Goal: Task Accomplishment & Management: Manage account settings

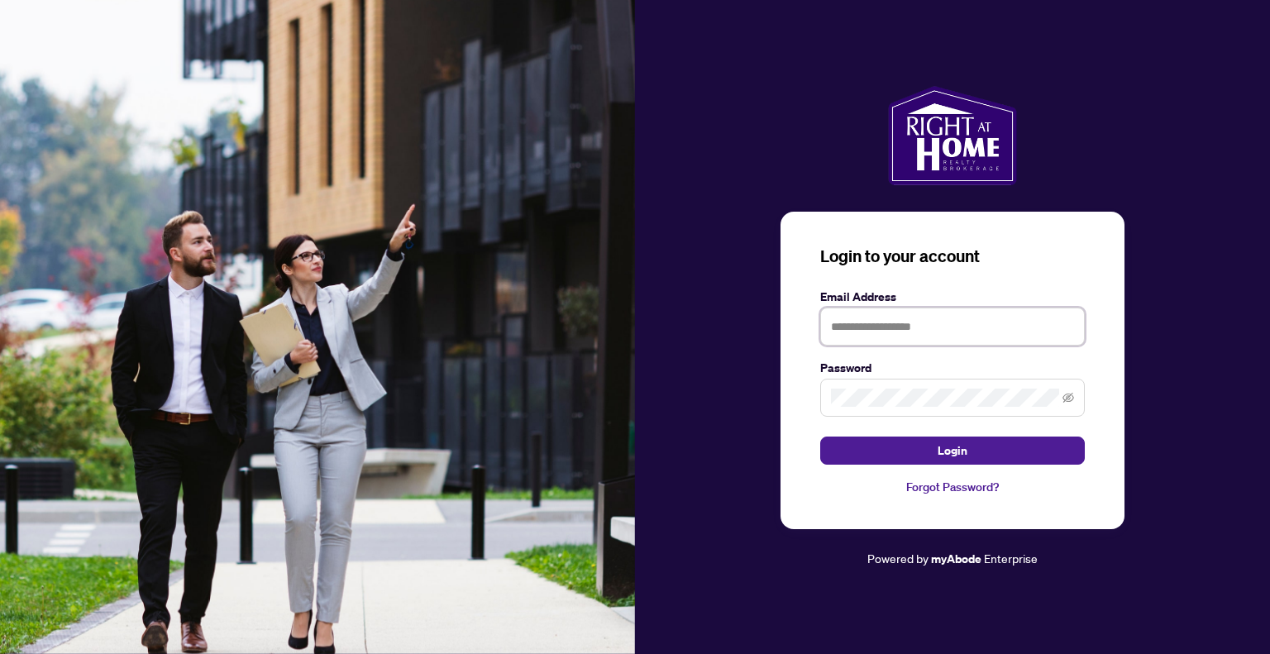
click at [911, 326] on input "text" at bounding box center [953, 327] width 265 height 38
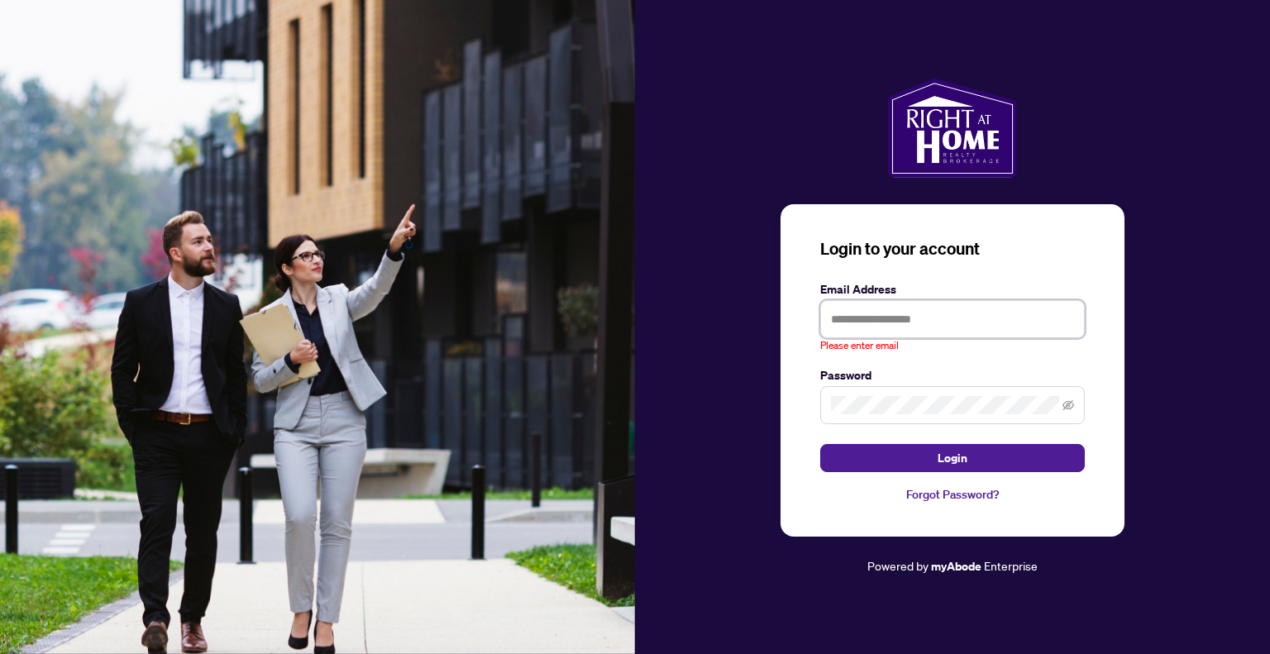
type input "**********"
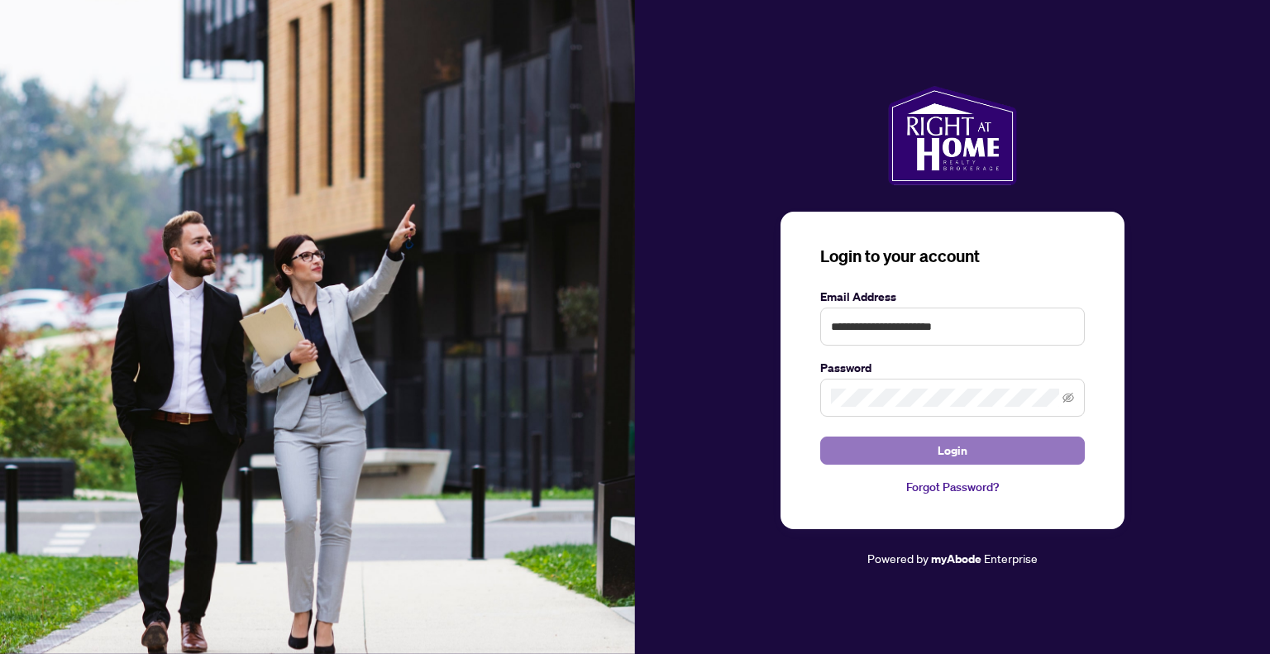
click at [974, 448] on button "Login" at bounding box center [953, 451] width 265 height 28
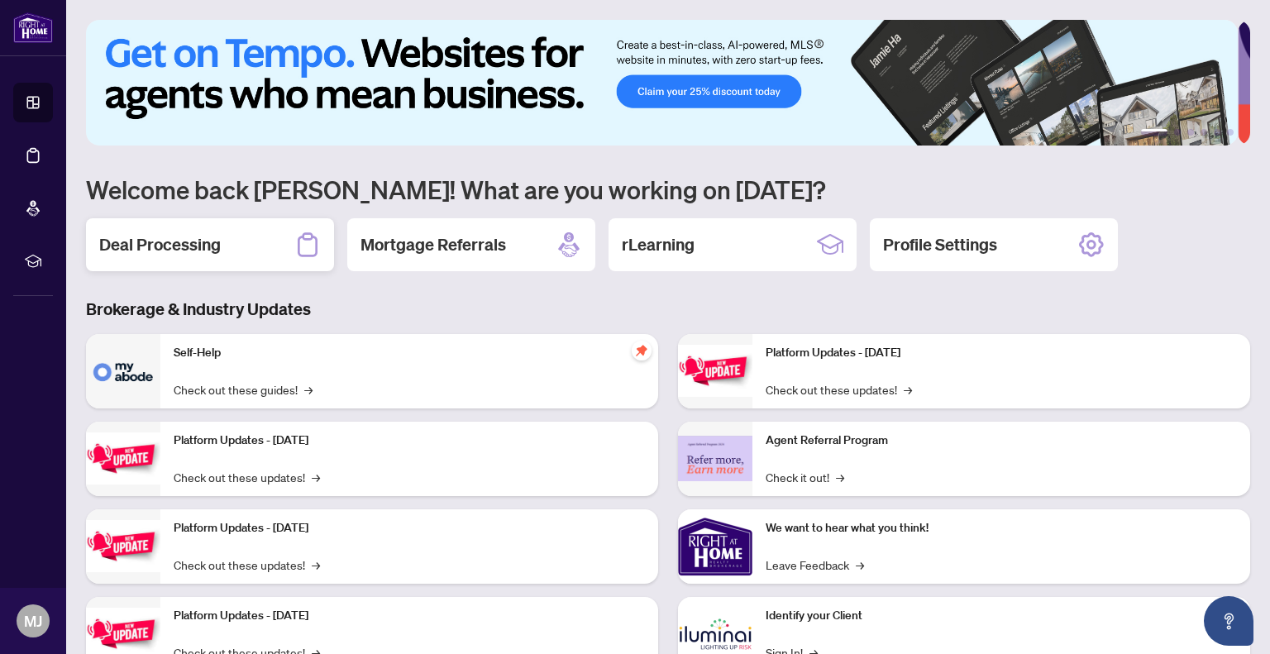
click at [206, 239] on h2 "Deal Processing" at bounding box center [160, 244] width 122 height 23
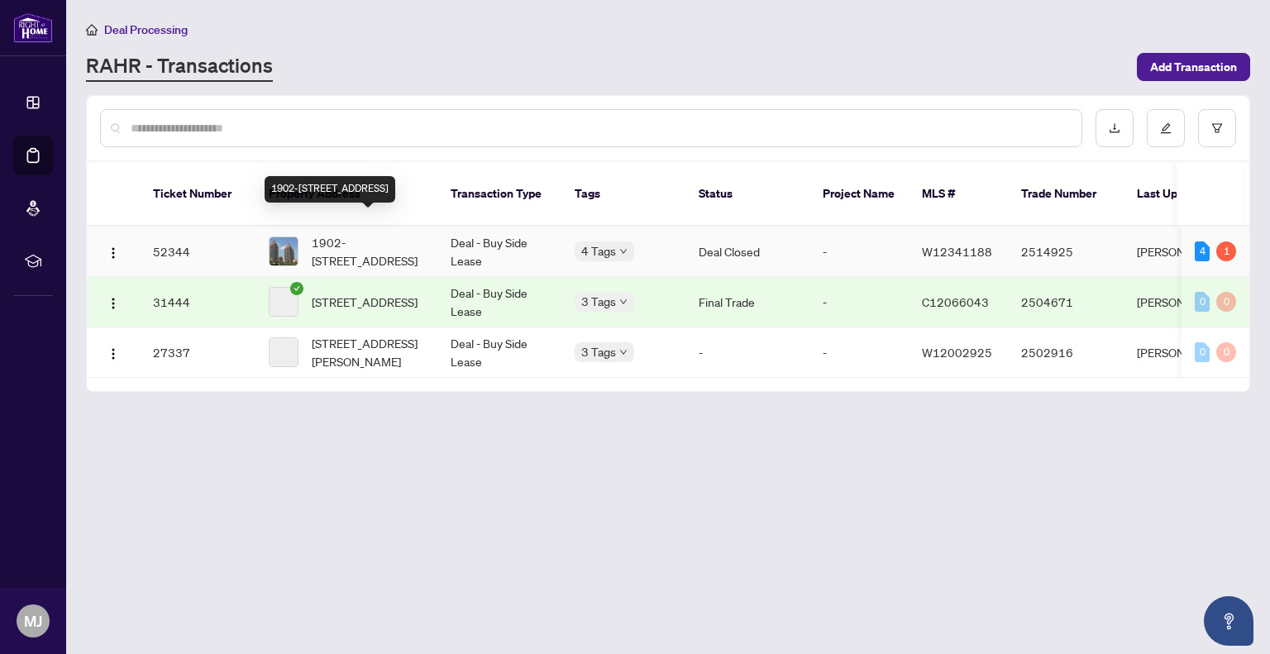
click at [386, 235] on span "1902-[STREET_ADDRESS]" at bounding box center [368, 251] width 112 height 36
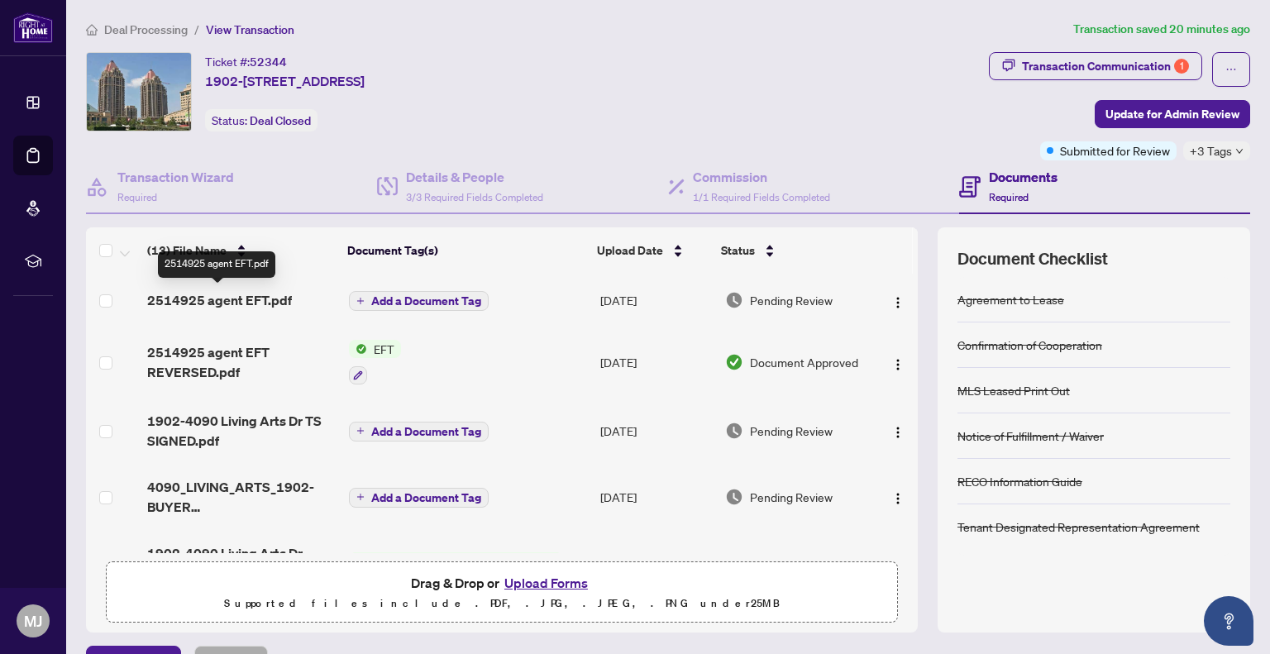
click at [215, 300] on span "2514925 agent EFT.pdf" at bounding box center [219, 300] width 145 height 20
